Goal: Use online tool/utility: Utilize a website feature to perform a specific function

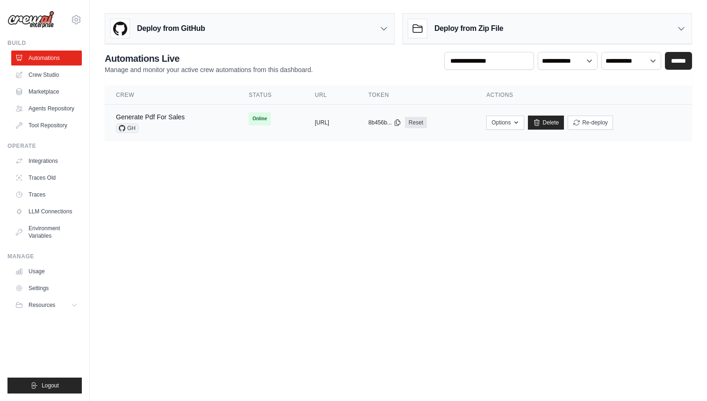
click at [182, 124] on div "GH" at bounding box center [150, 127] width 69 height 9
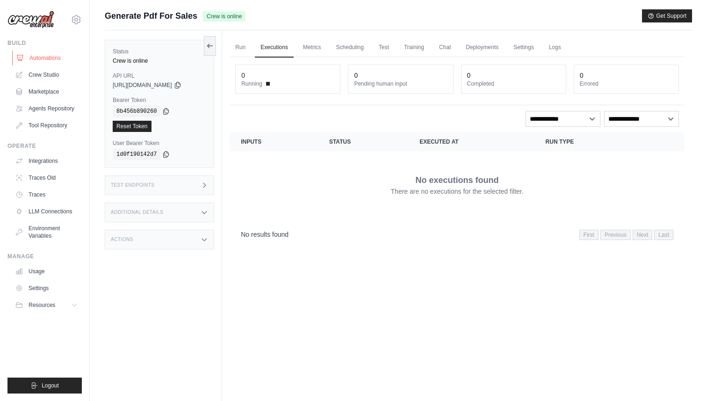
click at [63, 63] on link "Automations" at bounding box center [47, 57] width 71 height 15
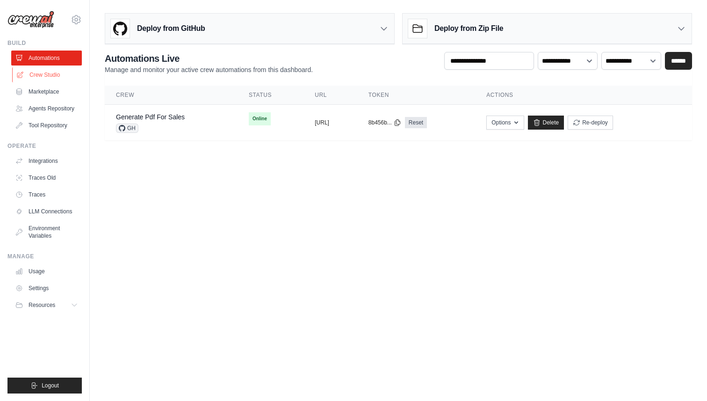
click at [58, 73] on link "Crew Studio" at bounding box center [47, 74] width 71 height 15
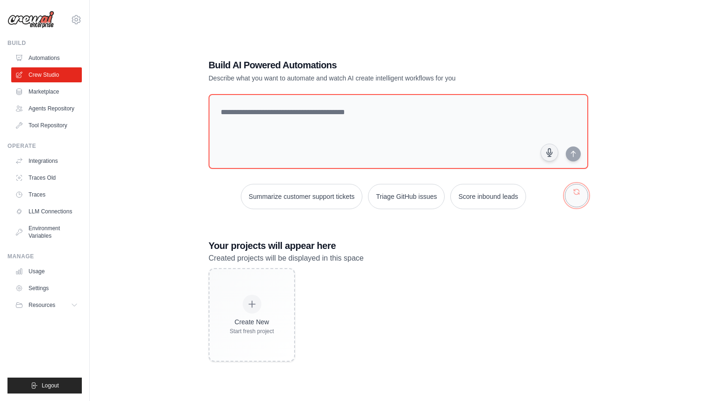
click at [579, 202] on button "button" at bounding box center [576, 195] width 23 height 23
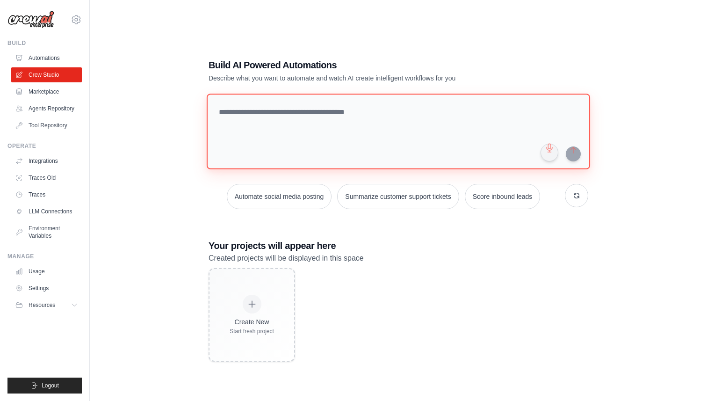
click at [255, 102] on textarea at bounding box center [398, 131] width 383 height 76
paste textarea "**********"
type textarea "**********"
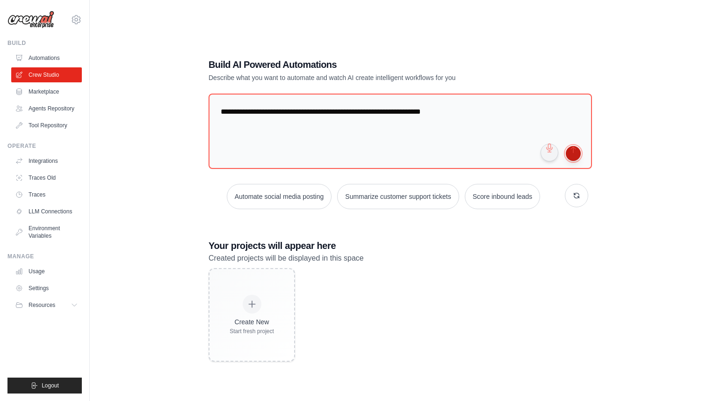
click at [577, 158] on button "submit" at bounding box center [573, 153] width 15 height 15
click at [289, 144] on textarea "**********" at bounding box center [400, 131] width 386 height 76
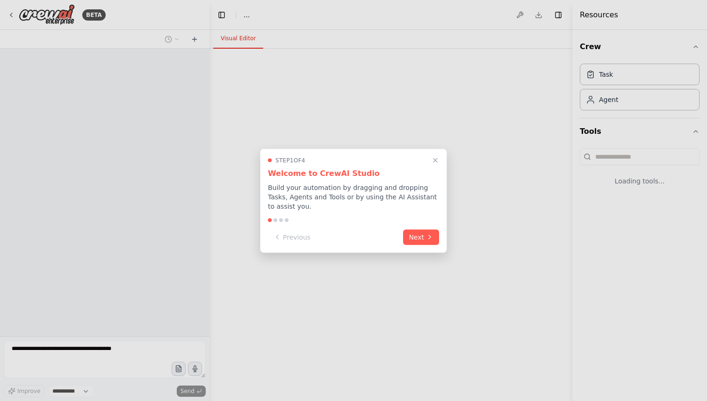
select select "****"
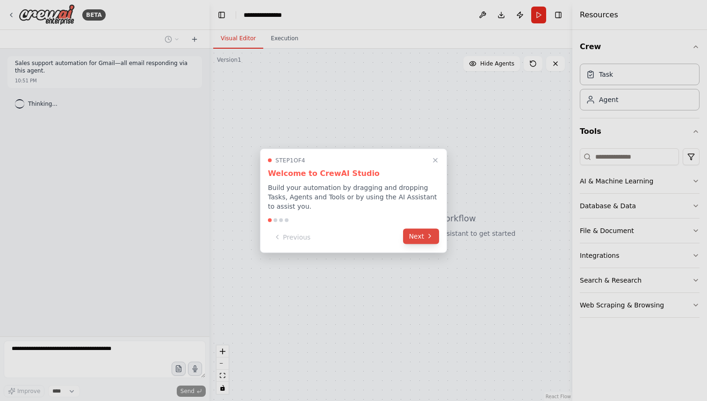
click at [431, 238] on icon at bounding box center [429, 235] width 7 height 7
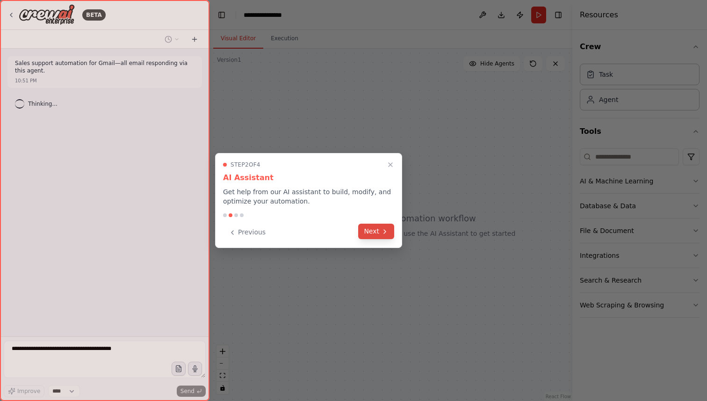
click at [393, 236] on button "Next" at bounding box center [376, 230] width 36 height 15
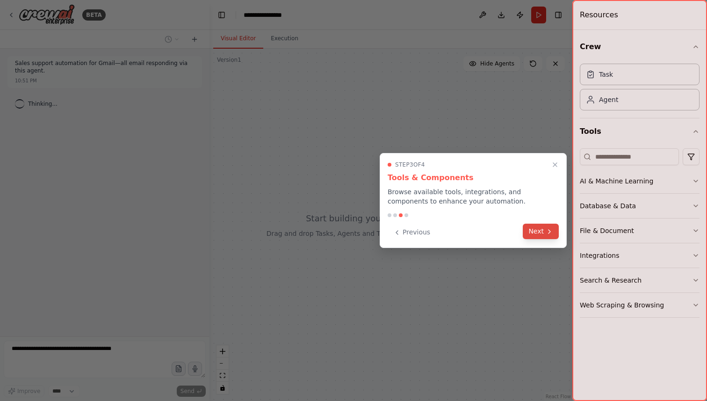
click at [545, 235] on button "Next" at bounding box center [541, 230] width 36 height 15
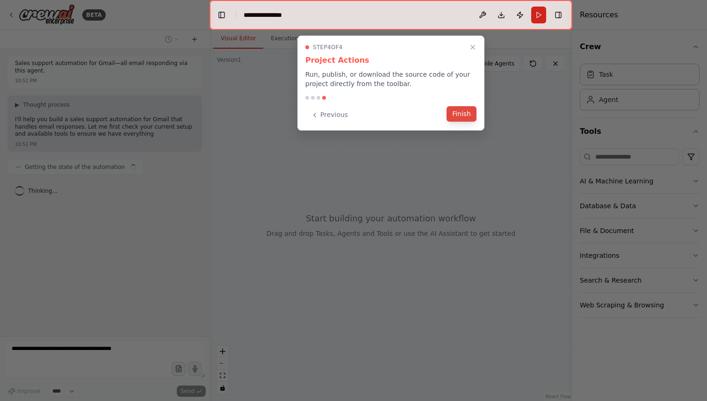
click at [462, 119] on button "Finish" at bounding box center [461, 113] width 30 height 15
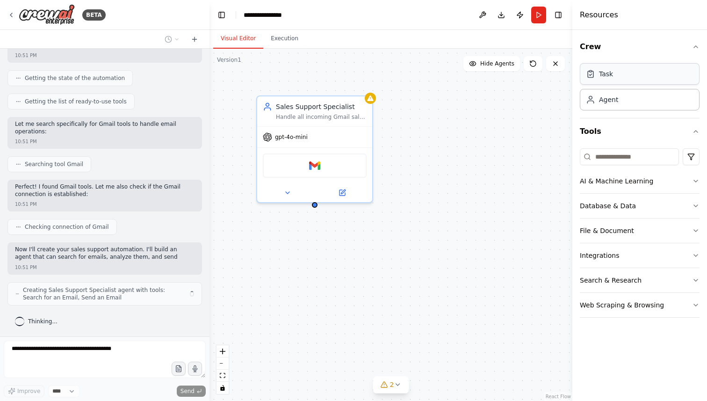
scroll to position [96, 0]
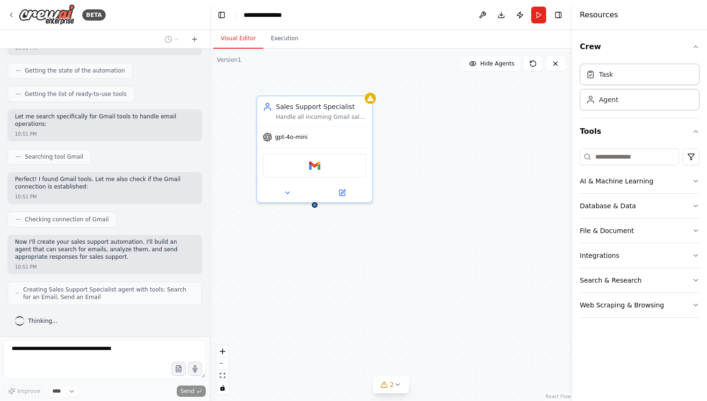
click at [97, 223] on span "Checking connection of Gmail" at bounding box center [67, 219] width 84 height 7
click at [331, 173] on div "Gmail" at bounding box center [315, 163] width 104 height 24
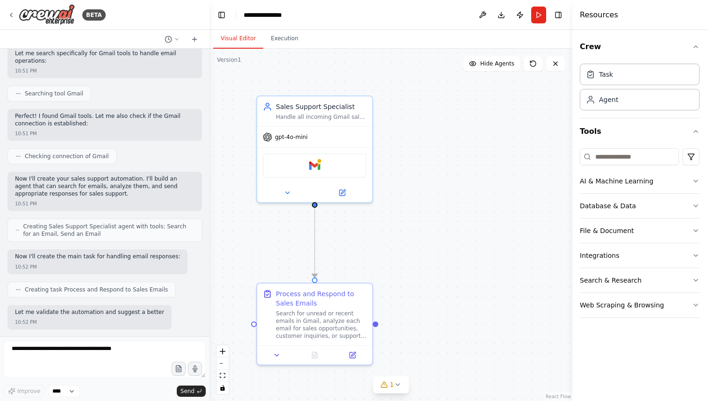
scroll to position [207, 0]
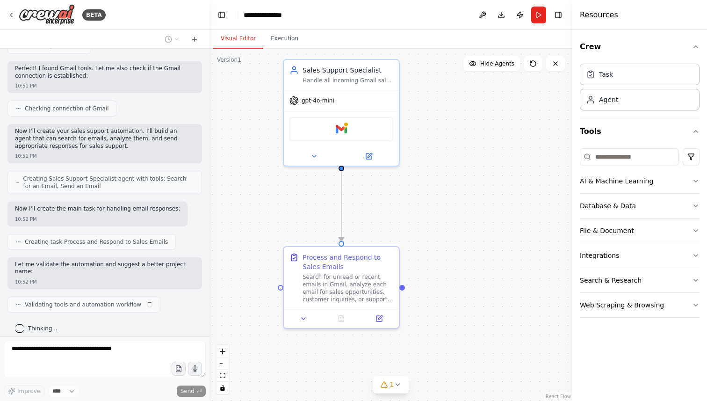
drag, startPoint x: 411, startPoint y: 281, endPoint x: 436, endPoint y: 244, distance: 43.8
click at [436, 244] on div ".deletable-edge-delete-btn { width: 20px; height: 20px; border: 0px solid #ffff…" at bounding box center [390, 225] width 363 height 352
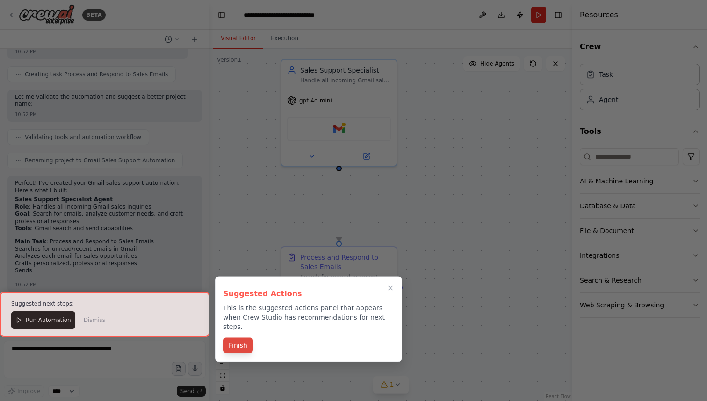
click at [236, 338] on button "Finish" at bounding box center [238, 345] width 30 height 15
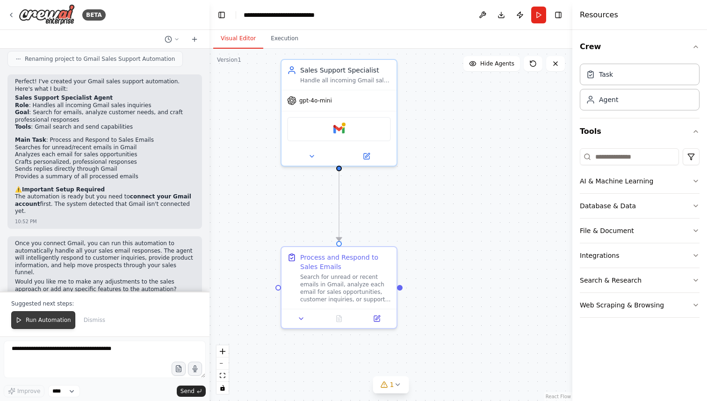
click at [57, 323] on span "Run Automation" at bounding box center [48, 319] width 45 height 7
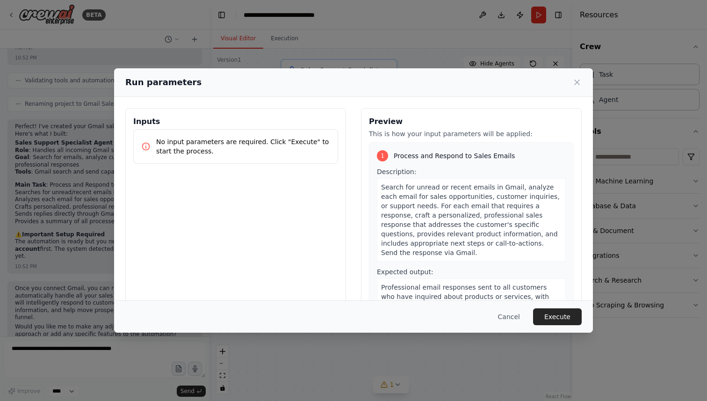
click at [571, 84] on div "Run parameters" at bounding box center [353, 82] width 456 height 13
click at [574, 82] on icon at bounding box center [576, 82] width 9 height 9
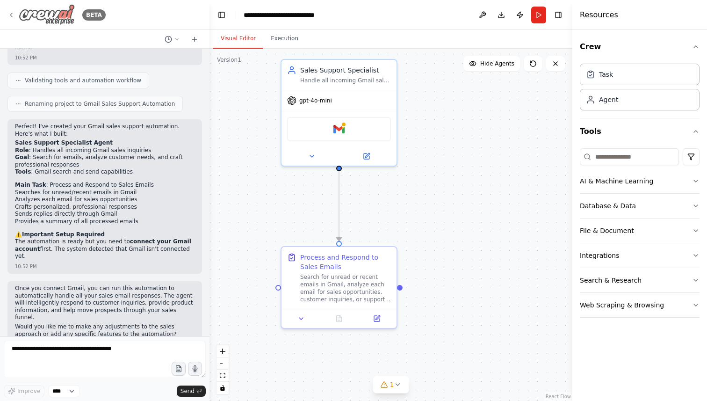
click at [15, 11] on div "BETA" at bounding box center [56, 14] width 98 height 21
